Goal: Check status: Check status

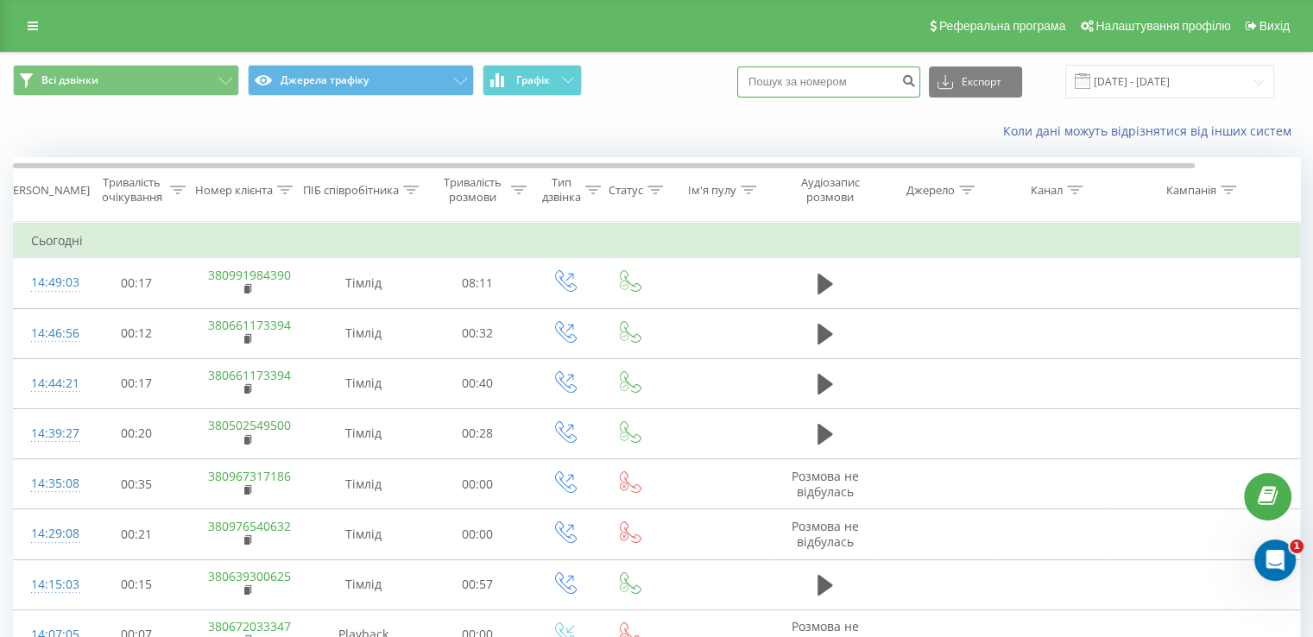
click at [844, 82] on input at bounding box center [828, 81] width 183 height 31
paste input "380996423081"
type input "380996423081"
click at [916, 79] on icon "submit" at bounding box center [908, 78] width 15 height 10
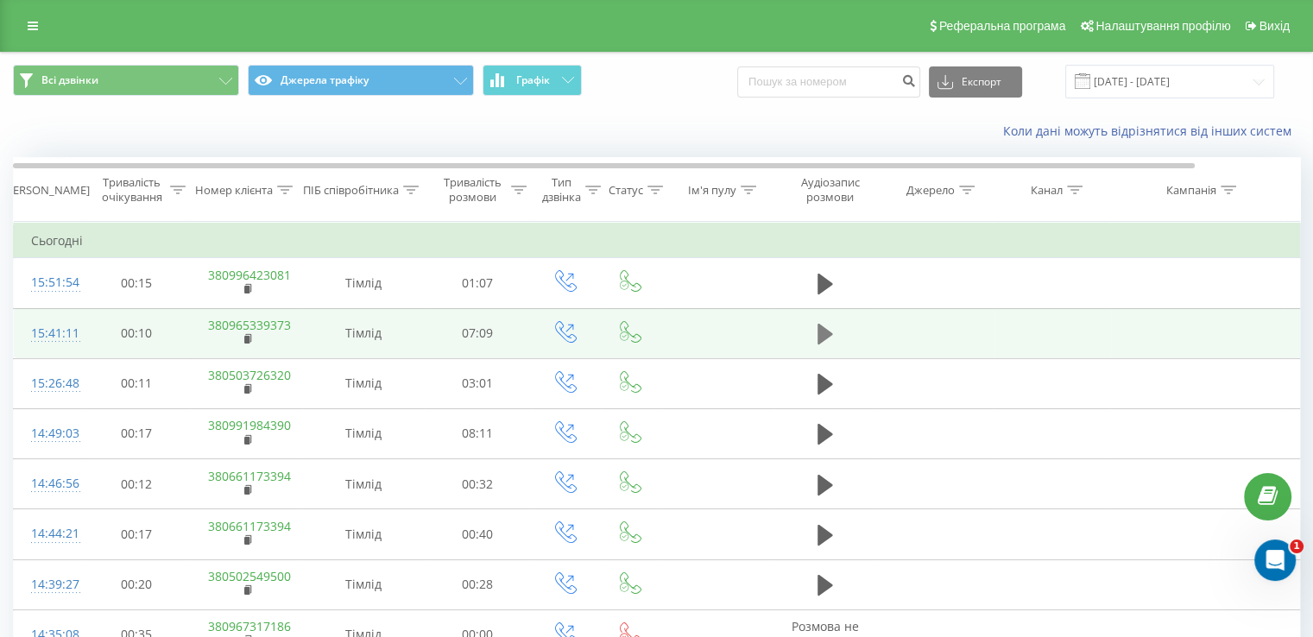
click at [819, 332] on icon at bounding box center [826, 334] width 16 height 21
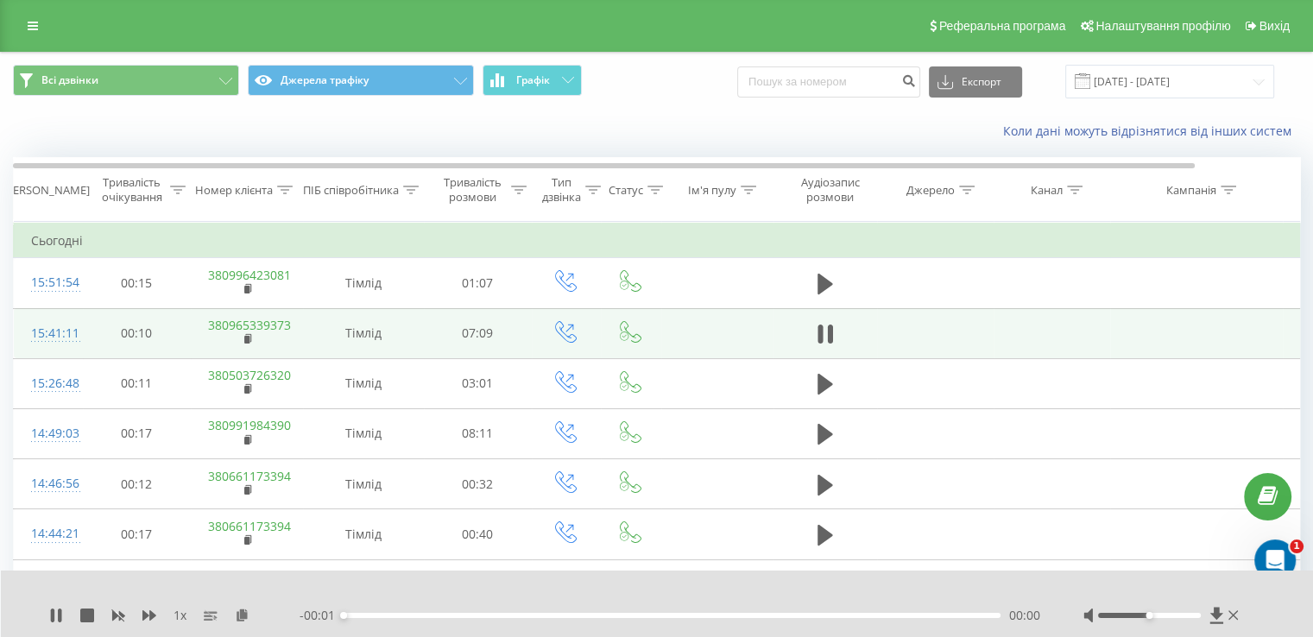
click at [413, 616] on div "00:00" at bounding box center [672, 615] width 657 height 5
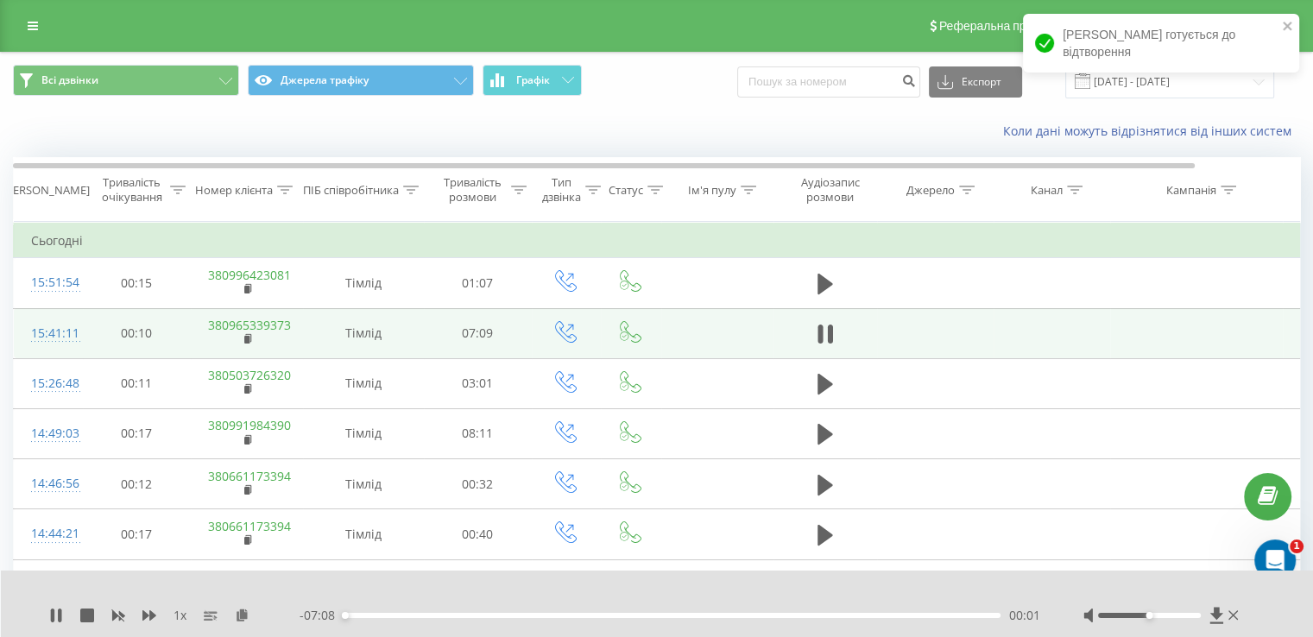
click at [395, 613] on div "00:01" at bounding box center [672, 615] width 657 height 5
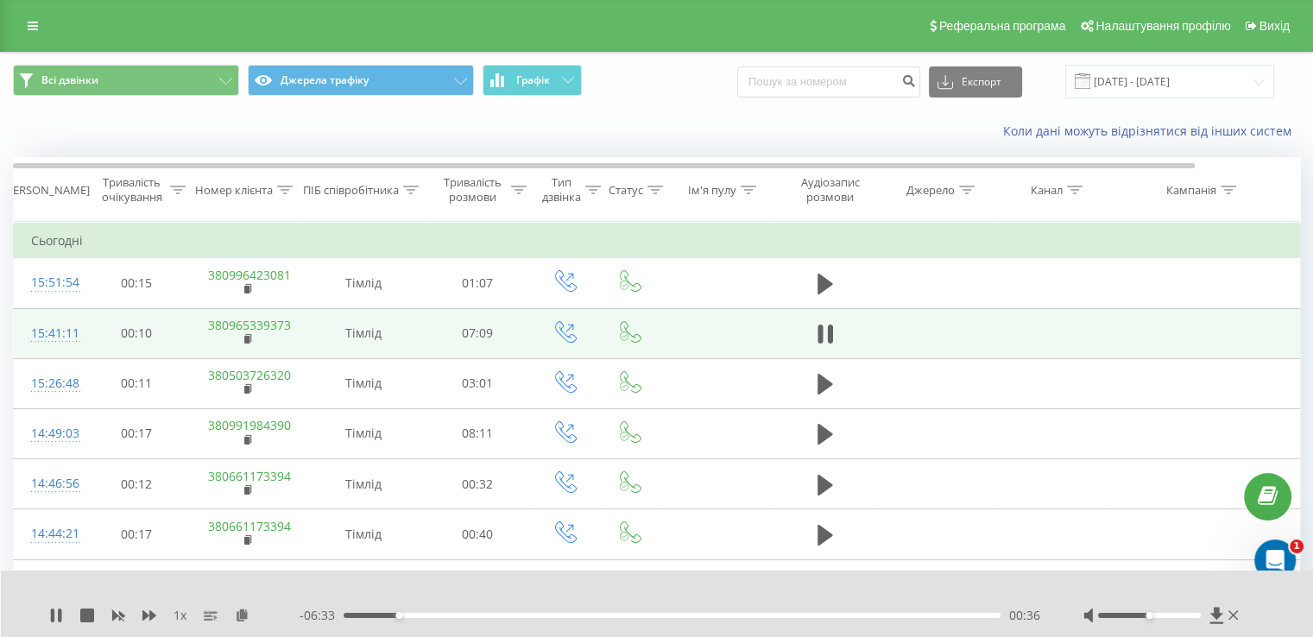
click at [433, 615] on div "00:36" at bounding box center [672, 615] width 657 height 5
click at [480, 614] on div "01:01" at bounding box center [672, 615] width 657 height 5
click at [497, 616] on div "01:40" at bounding box center [672, 615] width 657 height 5
click at [515, 616] on div "01:52" at bounding box center [672, 615] width 657 height 5
click at [549, 615] on div "01:56" at bounding box center [672, 615] width 657 height 5
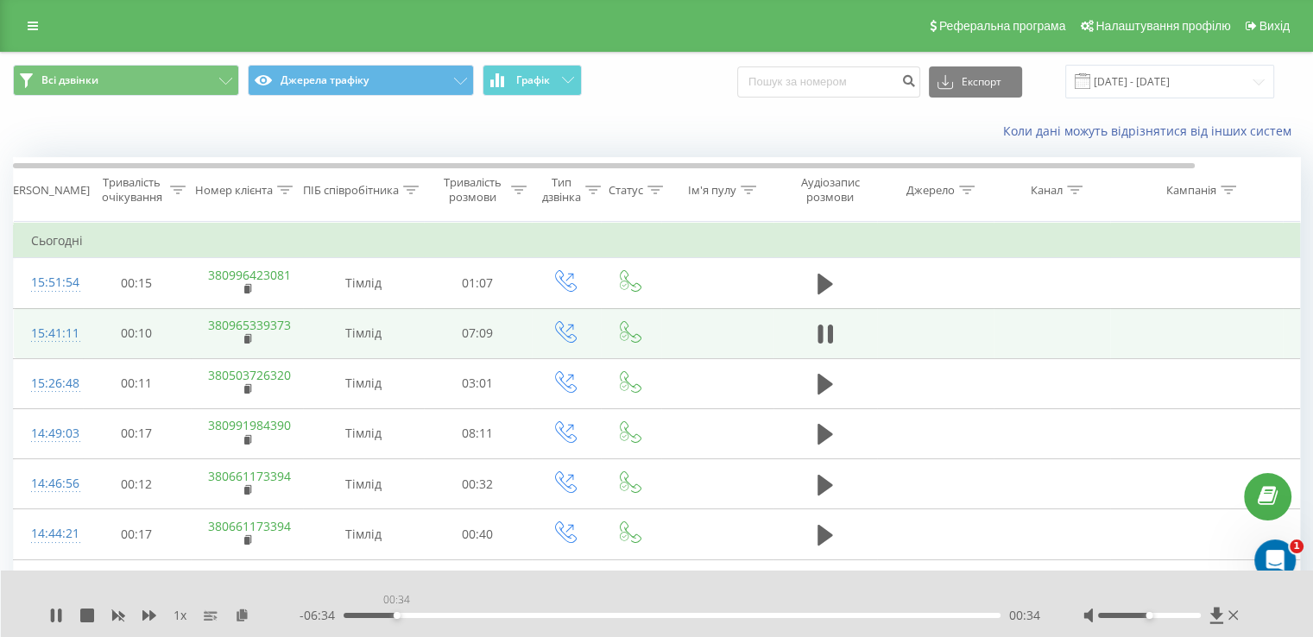
click at [396, 616] on div "00:34" at bounding box center [672, 615] width 657 height 5
click at [409, 614] on div "00:43" at bounding box center [672, 615] width 657 height 5
click at [424, 616] on div "00:46" at bounding box center [672, 615] width 657 height 5
click at [435, 616] on div "00:54" at bounding box center [672, 615] width 657 height 5
click at [449, 616] on div "01:02" at bounding box center [672, 615] width 657 height 5
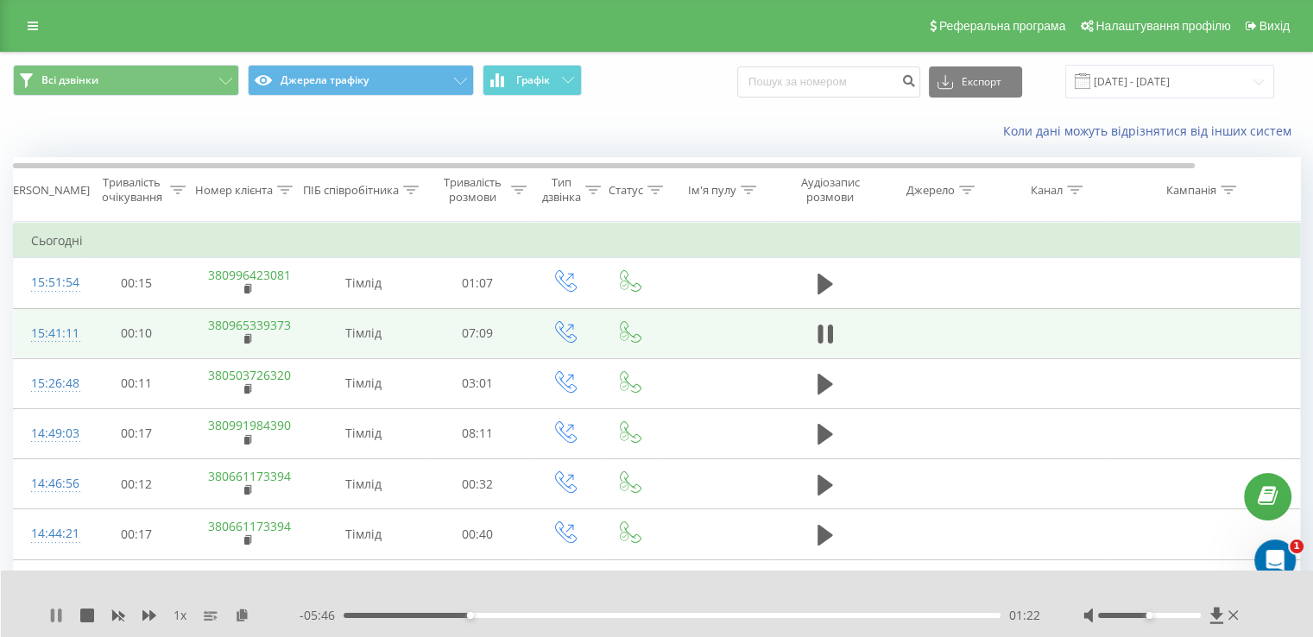
click at [62, 616] on icon at bounding box center [56, 616] width 14 height 14
click at [58, 616] on icon at bounding box center [56, 616] width 10 height 14
click at [482, 616] on div "01:28" at bounding box center [479, 615] width 7 height 7
click at [486, 614] on div "01:31" at bounding box center [672, 615] width 657 height 5
click at [490, 614] on div "01:33" at bounding box center [672, 615] width 657 height 5
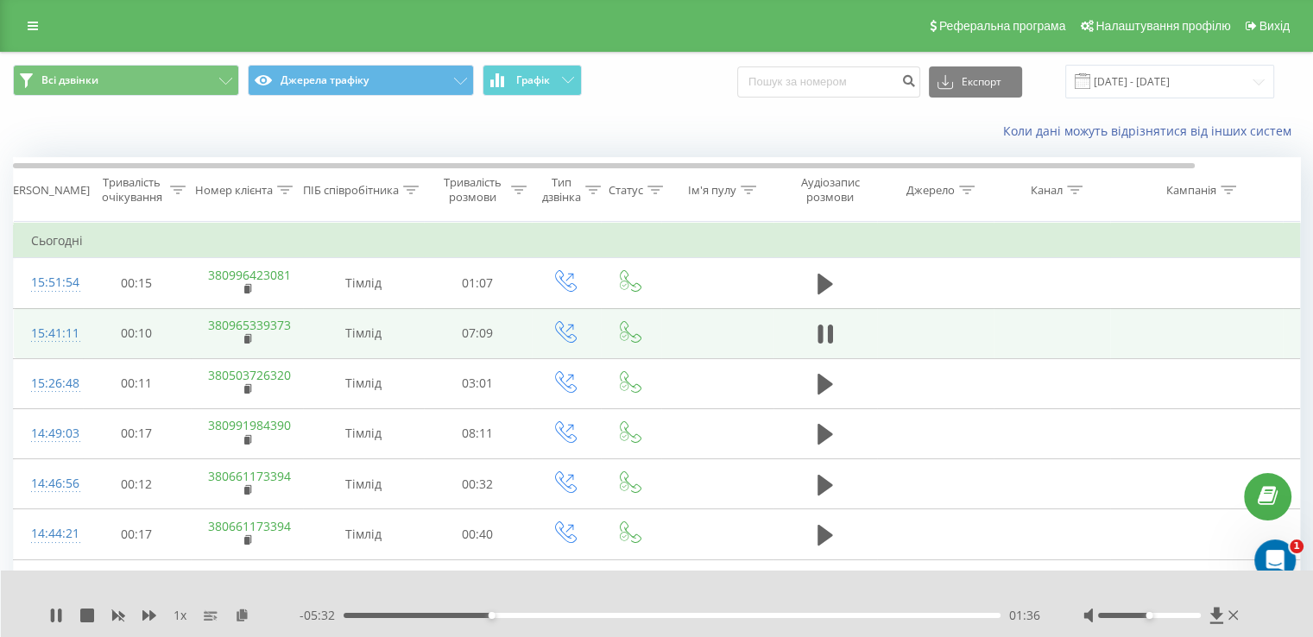
click at [496, 614] on div "01:36" at bounding box center [672, 615] width 657 height 5
click at [500, 614] on div "01:42" at bounding box center [672, 615] width 657 height 5
click at [506, 614] on div "01:46" at bounding box center [672, 615] width 657 height 5
click at [512, 616] on div "01:47" at bounding box center [672, 615] width 657 height 5
click at [519, 616] on div "01:51" at bounding box center [672, 615] width 657 height 5
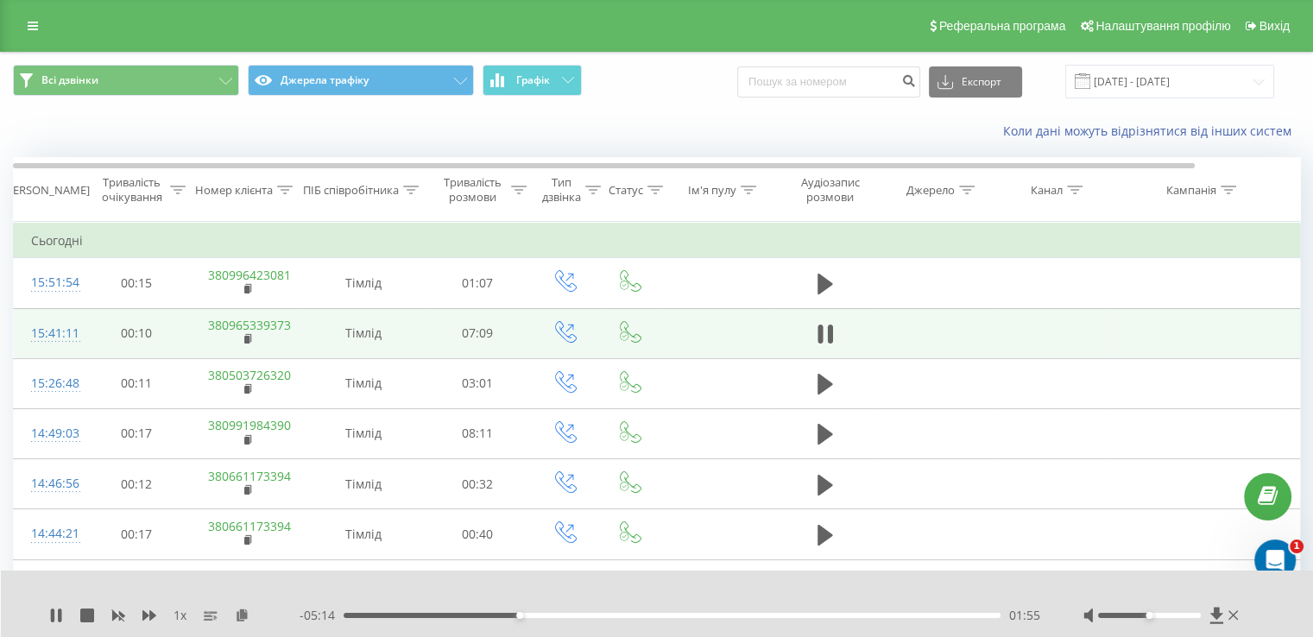
click at [522, 616] on div "01:55" at bounding box center [672, 615] width 657 height 5
click at [528, 615] on div "02:01" at bounding box center [672, 615] width 657 height 5
click at [534, 616] on div "02:01" at bounding box center [672, 615] width 657 height 5
click at [541, 616] on div "02:05" at bounding box center [672, 615] width 657 height 5
click at [545, 614] on div "02:11" at bounding box center [545, 615] width 7 height 7
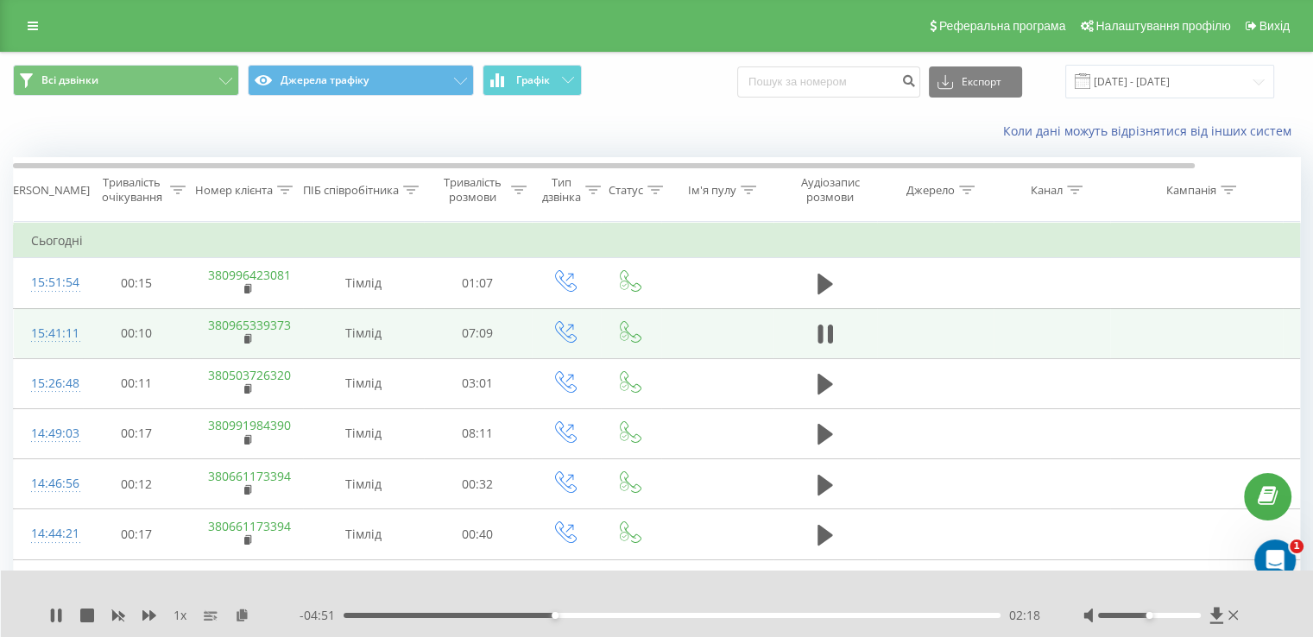
click at [560, 616] on div "02:18" at bounding box center [672, 615] width 657 height 5
click at [564, 614] on div "02:22" at bounding box center [672, 615] width 657 height 5
click at [580, 615] on div "02:31" at bounding box center [672, 615] width 657 height 5
click at [612, 616] on div "02:55" at bounding box center [672, 615] width 657 height 5
click at [618, 615] on div "02:59" at bounding box center [672, 615] width 657 height 5
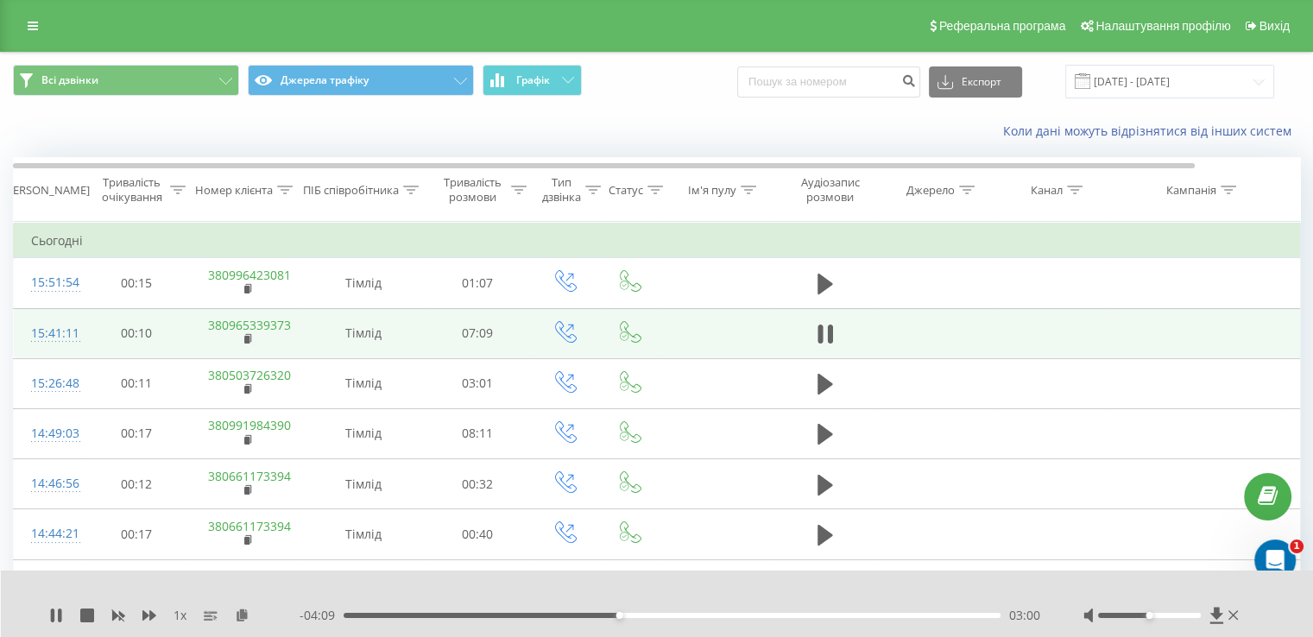
click at [623, 614] on div "03:00" at bounding box center [672, 615] width 657 height 5
click at [629, 613] on div "03:03" at bounding box center [672, 615] width 657 height 5
click at [642, 616] on div "03:12" at bounding box center [672, 615] width 657 height 5
click at [656, 614] on div "03:24" at bounding box center [657, 615] width 7 height 7
click at [661, 615] on div "03:25" at bounding box center [659, 615] width 7 height 7
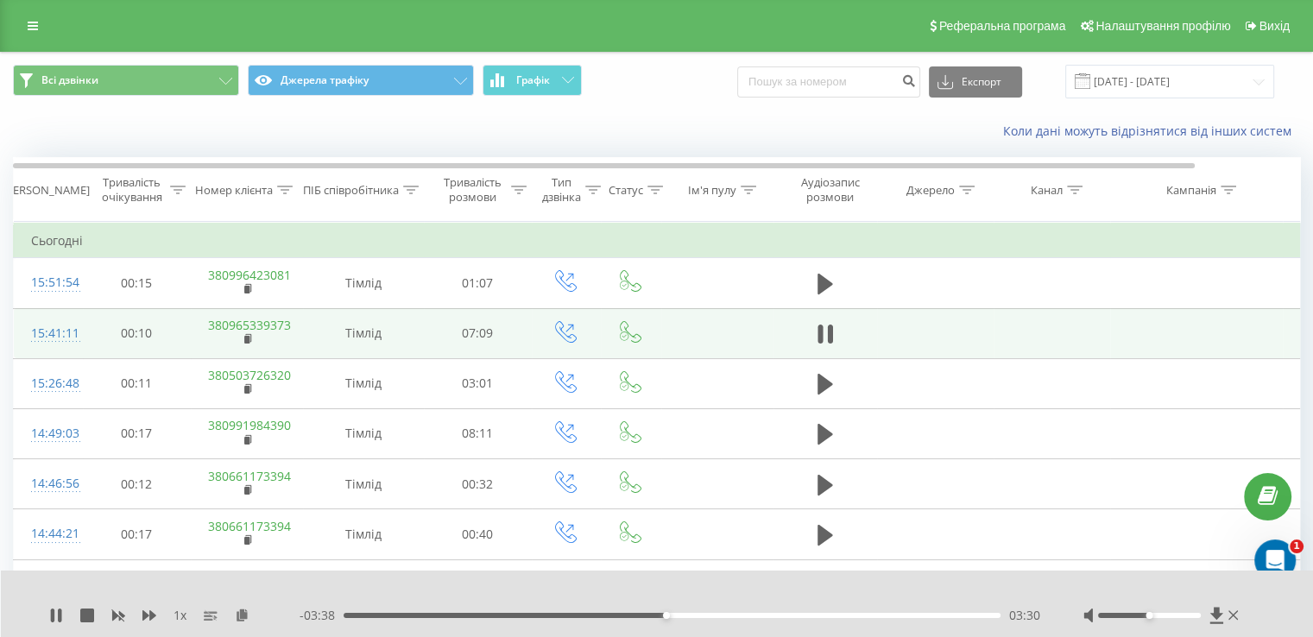
click at [668, 616] on div "03:30" at bounding box center [666, 615] width 7 height 7
click at [673, 616] on div "03:33" at bounding box center [672, 615] width 657 height 5
click at [681, 614] on div "03:38" at bounding box center [672, 615] width 657 height 5
click at [687, 614] on div "03:44" at bounding box center [672, 615] width 657 height 5
click at [694, 616] on div "03:45" at bounding box center [672, 615] width 657 height 5
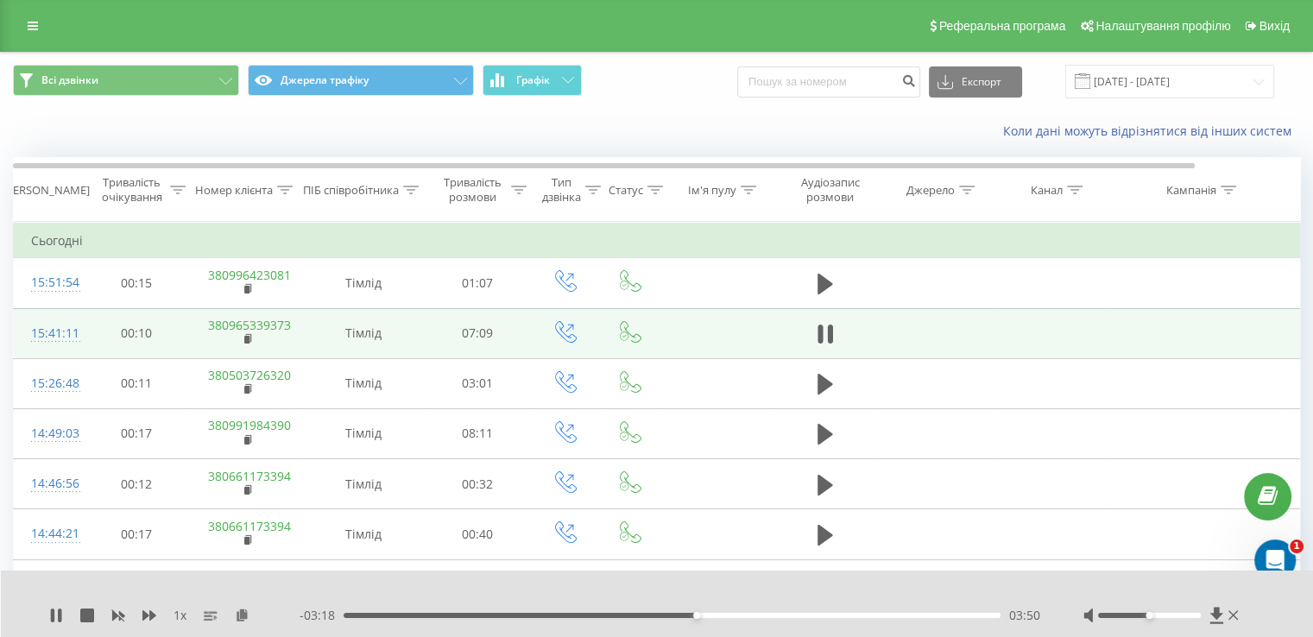
click at [700, 616] on div "03:50" at bounding box center [672, 615] width 657 height 5
click at [706, 616] on div "03:57" at bounding box center [672, 615] width 657 height 5
click at [719, 615] on div "04:01" at bounding box center [672, 615] width 657 height 5
click at [729, 615] on div "04:07" at bounding box center [672, 615] width 657 height 5
click at [736, 615] on div "04:16" at bounding box center [672, 615] width 657 height 5
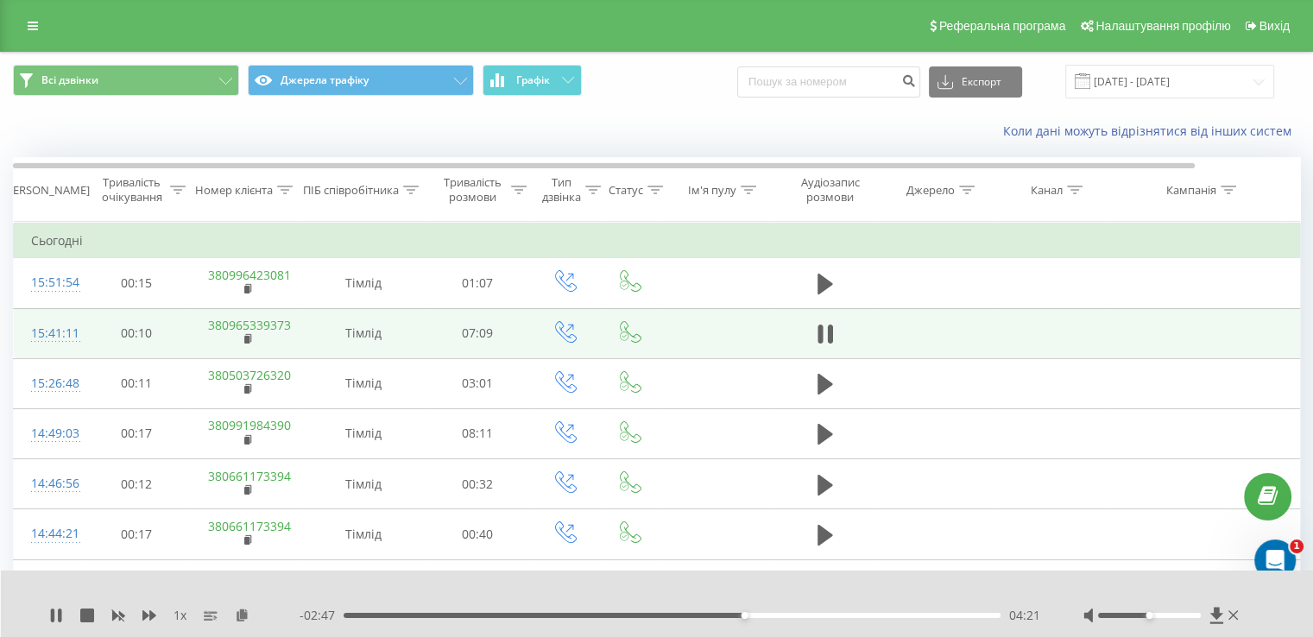
click at [749, 614] on div "04:21" at bounding box center [672, 615] width 657 height 5
click at [756, 616] on div "04:26" at bounding box center [672, 615] width 657 height 5
click at [762, 615] on div "04:33" at bounding box center [672, 615] width 657 height 5
click at [774, 614] on div "04:38" at bounding box center [672, 615] width 657 height 5
click at [781, 616] on div "04:45" at bounding box center [672, 615] width 657 height 5
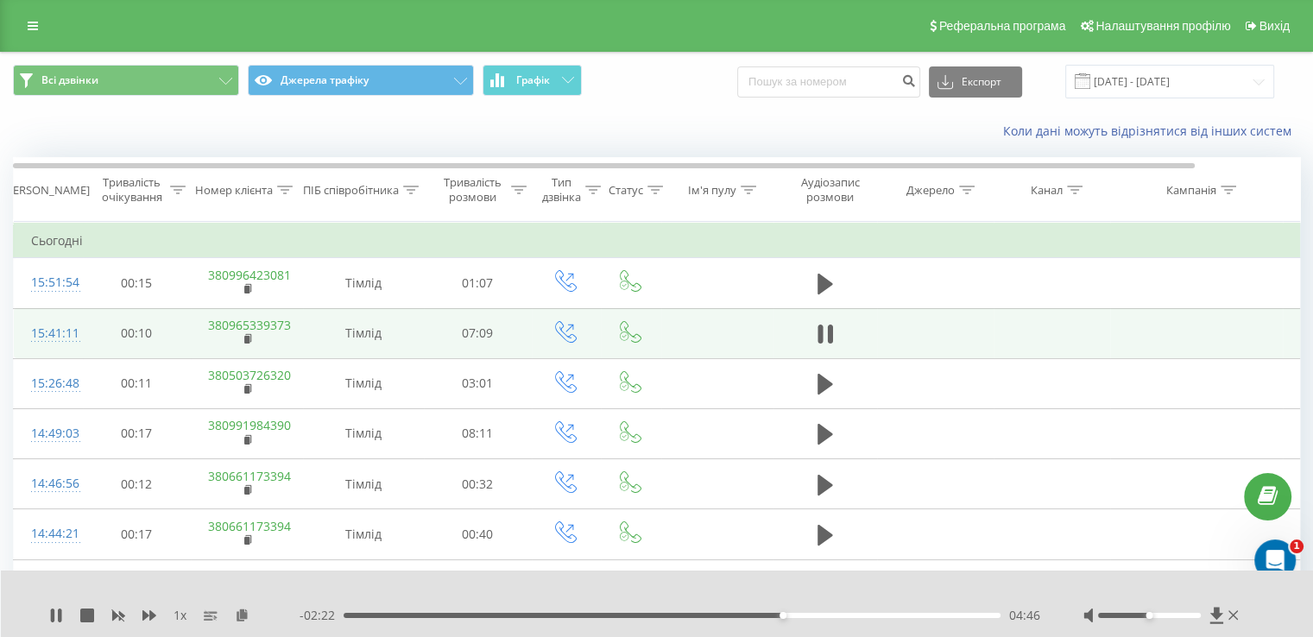
click at [786, 616] on div "04:46" at bounding box center [672, 615] width 657 height 5
click at [801, 616] on div "04:49" at bounding box center [672, 615] width 657 height 5
click at [825, 616] on div "04:59" at bounding box center [672, 615] width 657 height 5
click at [850, 614] on div "05:16" at bounding box center [672, 615] width 657 height 5
click at [56, 611] on icon at bounding box center [56, 616] width 14 height 14
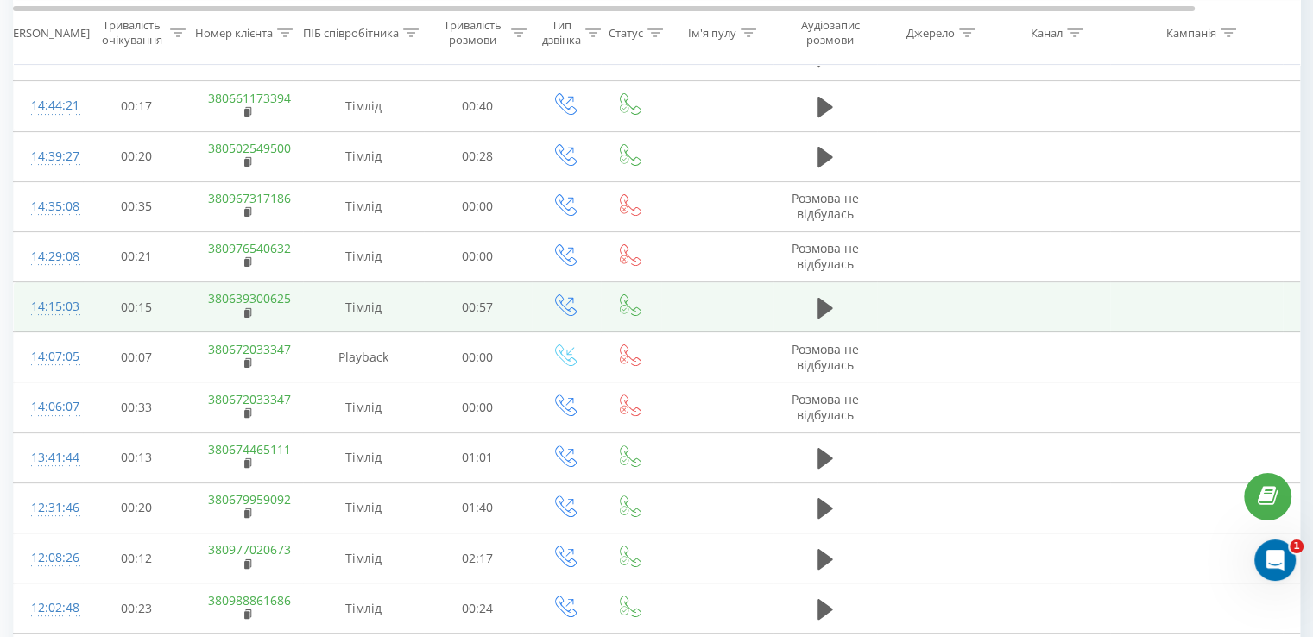
scroll to position [432, 0]
